Goal: Information Seeking & Learning: Learn about a topic

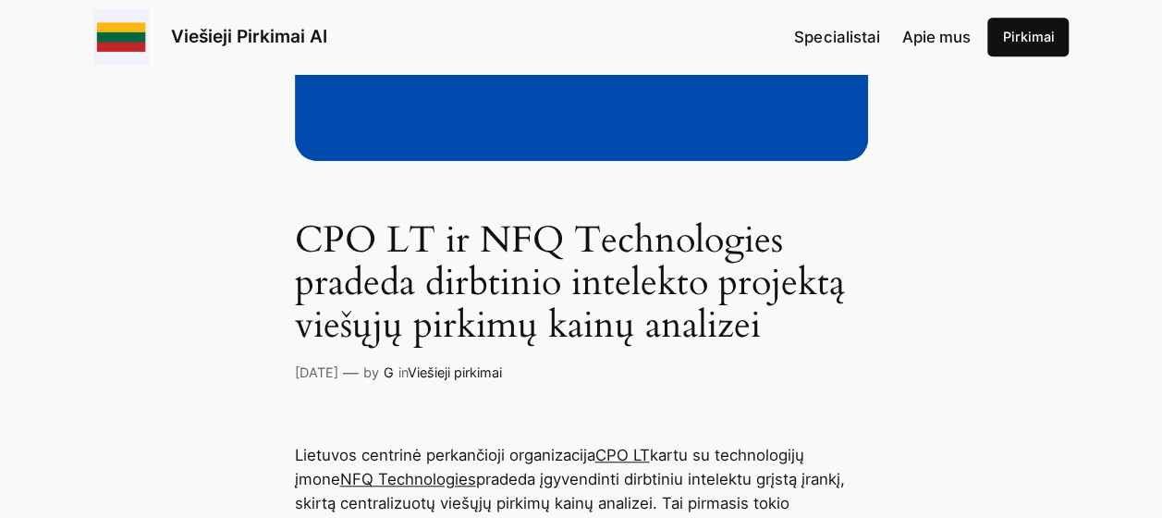
scroll to position [740, 0]
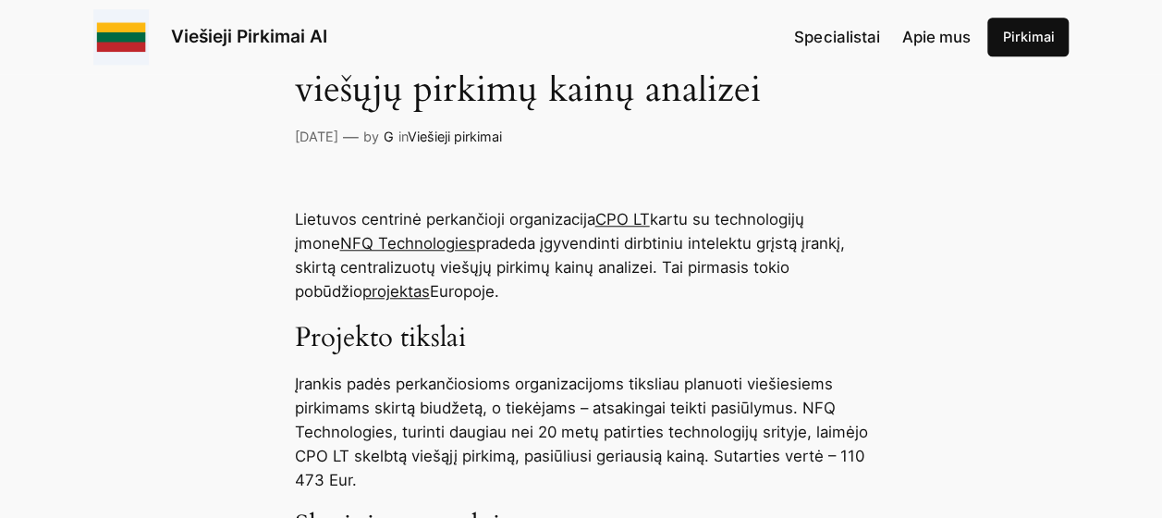
drag, startPoint x: 282, startPoint y: 219, endPoint x: 488, endPoint y: 301, distance: 222.0
drag, startPoint x: 488, startPoint y: 301, endPoint x: 407, endPoint y: 237, distance: 104.0
copy p "Lietuvos centrinė perkančioji organizacija CPO LT kartu su technologijų įmone N…"
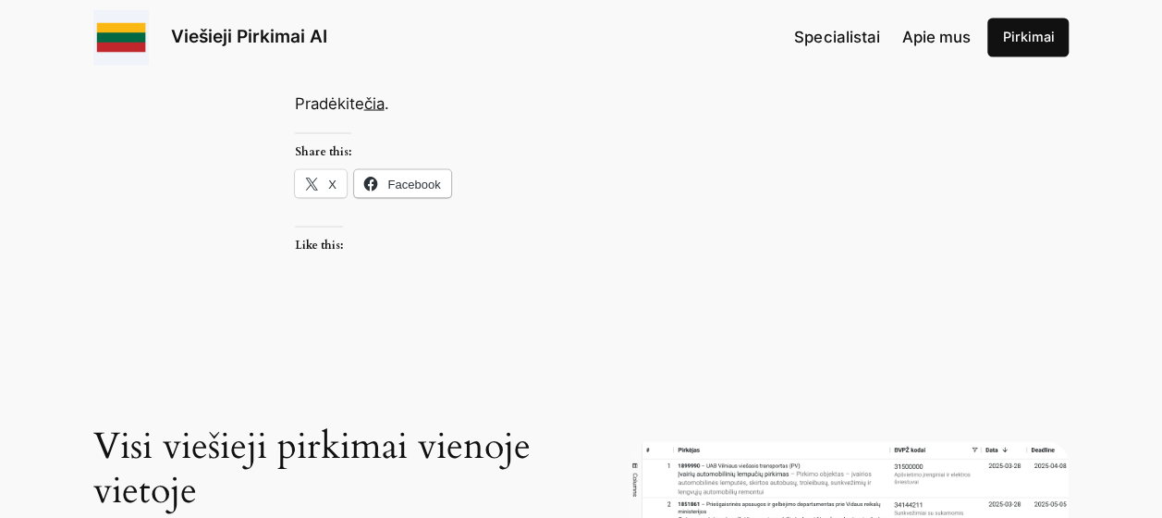
scroll to position [1664, 0]
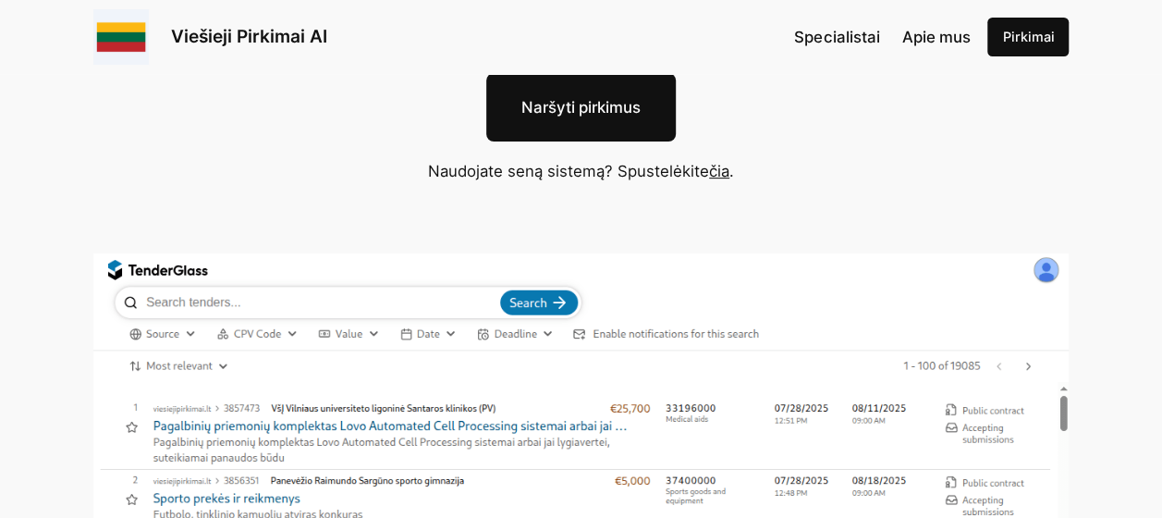
scroll to position [277, 0]
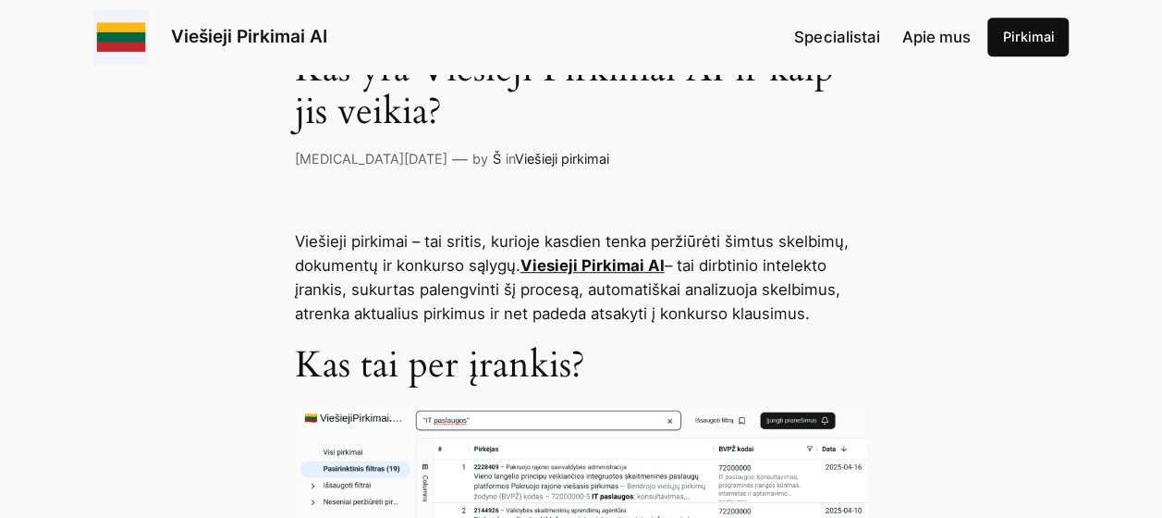
scroll to position [380, 0]
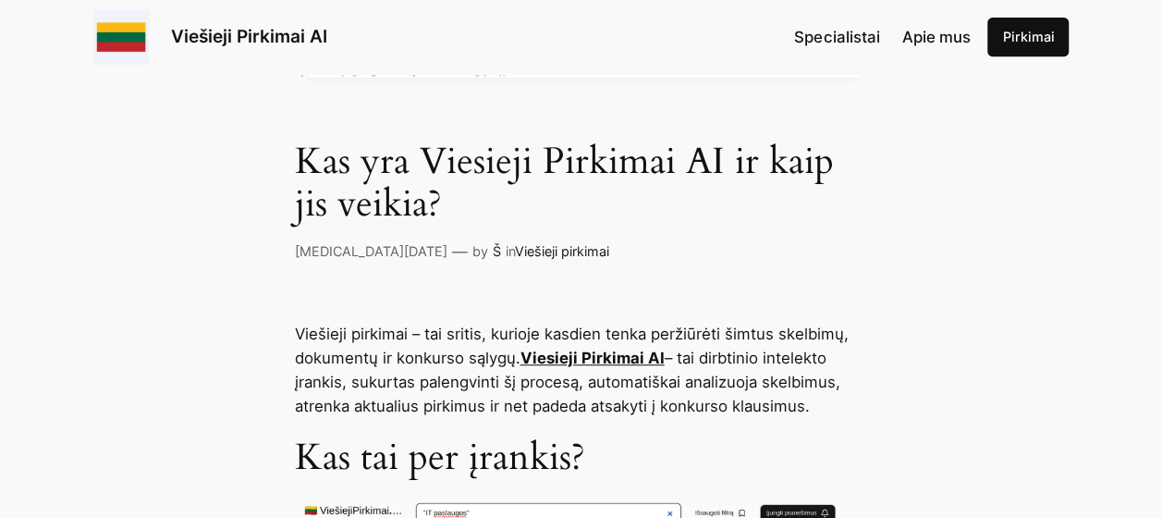
click at [332, 373] on p "Viešieji pirkimai – tai sritis, kurioje kasdien tenka peržiūrėti šimtus skelbim…" at bounding box center [581, 370] width 573 height 96
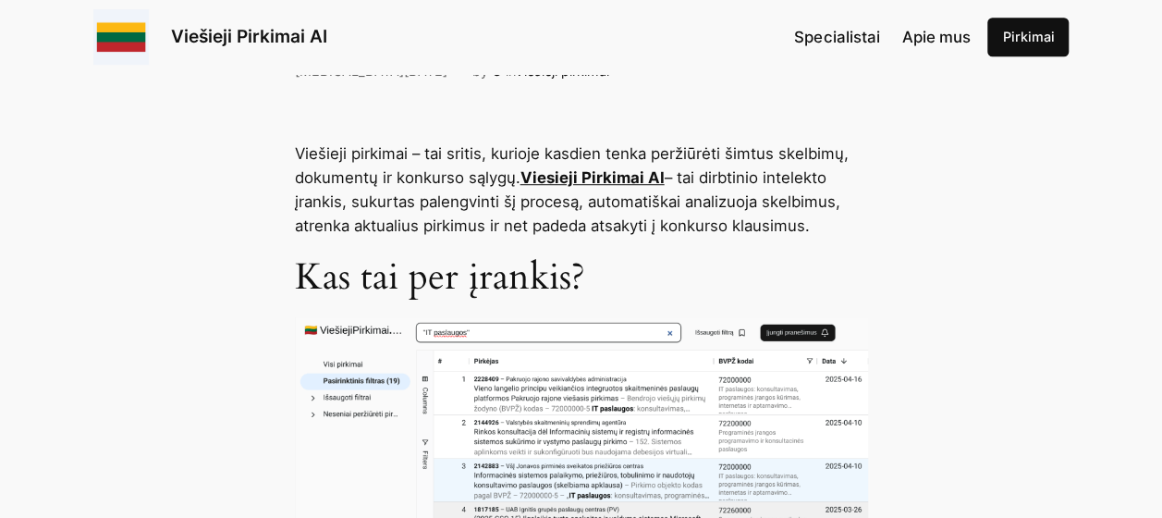
scroll to position [565, 0]
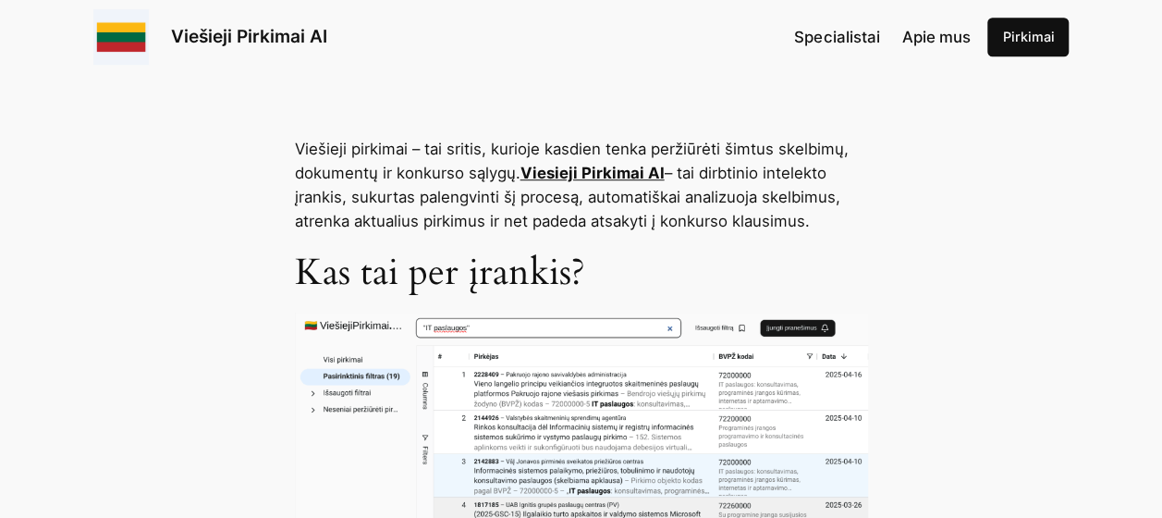
click at [458, 206] on p "Viešieji pirkimai – tai sritis, kurioje kasdien tenka peržiūrėti šimtus skelbim…" at bounding box center [581, 185] width 573 height 96
drag, startPoint x: 700, startPoint y: 172, endPoint x: 823, endPoint y: 219, distance: 131.7
click at [823, 219] on p "Viešieji pirkimai – tai sritis, kurioje kasdien tenka peržiūrėti šimtus skelbim…" at bounding box center [581, 185] width 573 height 96
drag, startPoint x: 823, startPoint y: 219, endPoint x: 703, endPoint y: 210, distance: 120.6
copy p "dirbtinio intelekto įrankis, sukurtas palengvinti šį procesą, automatiškai anal…"
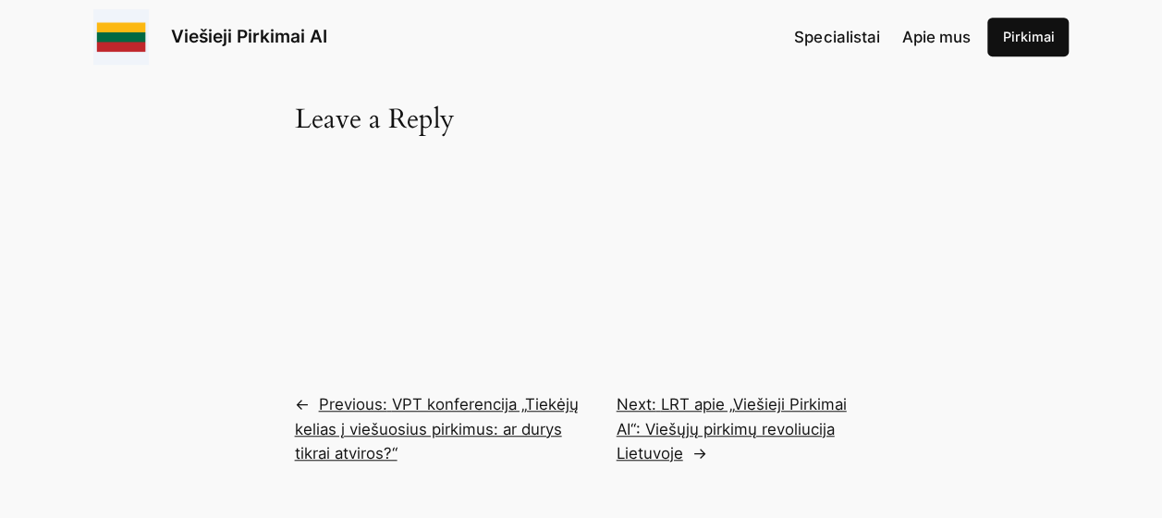
scroll to position [3986, 0]
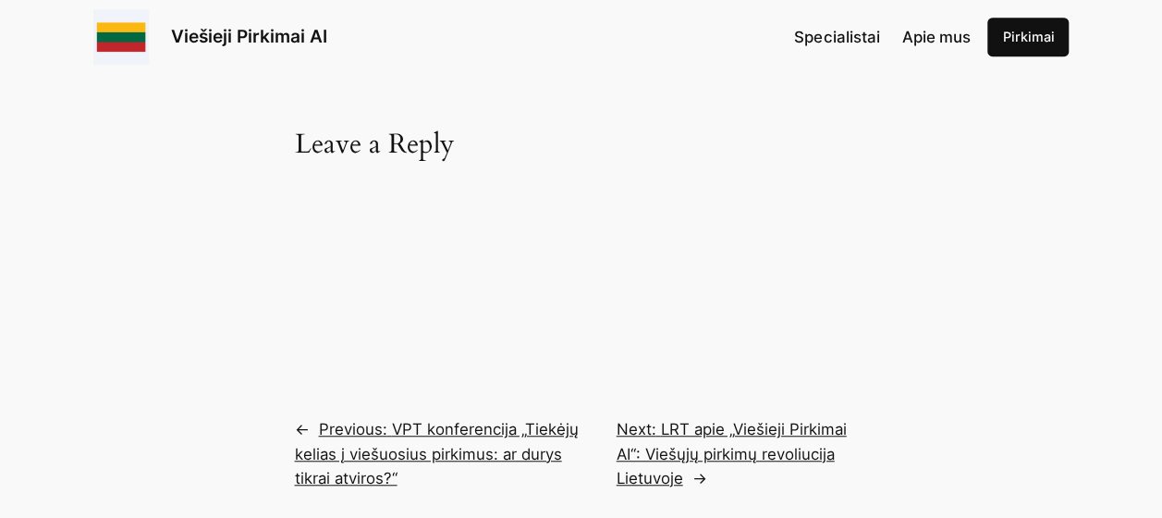
click at [932, 31] on span "Apie mus" at bounding box center [936, 37] width 68 height 18
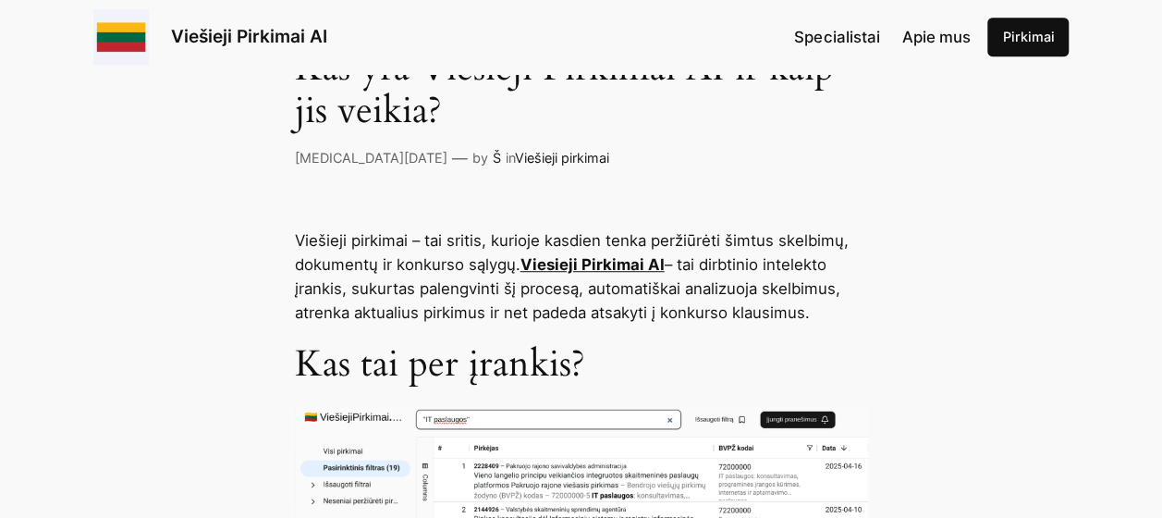
scroll to position [0, 0]
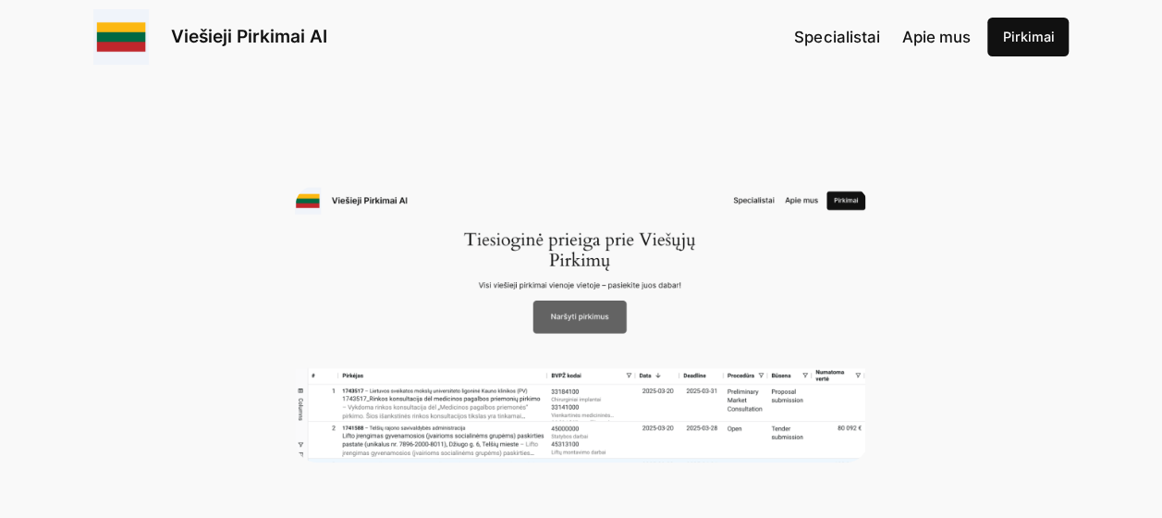
click at [520, 167] on div "Kas yra Viesieji Pirkimai AI ir kaip jis veikia? Bal 17, 2025 — by Š in Viešiej…" at bounding box center [581, 368] width 1162 height 552
